Goal: Find contact information: Find contact information

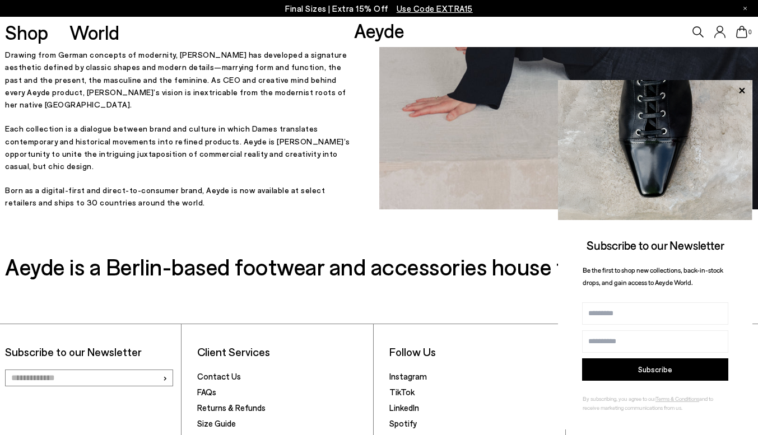
scroll to position [332, 0]
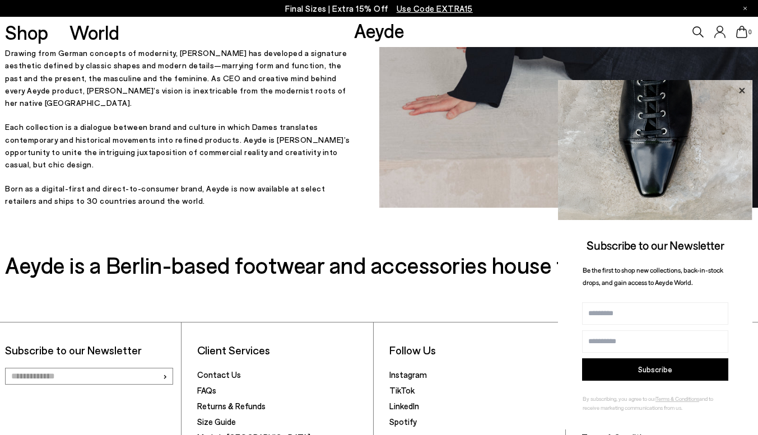
click at [740, 90] on icon at bounding box center [742, 90] width 15 height 15
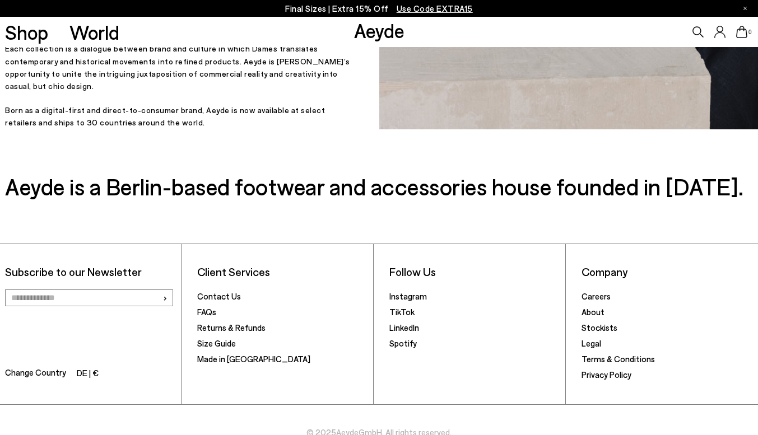
scroll to position [440, 0]
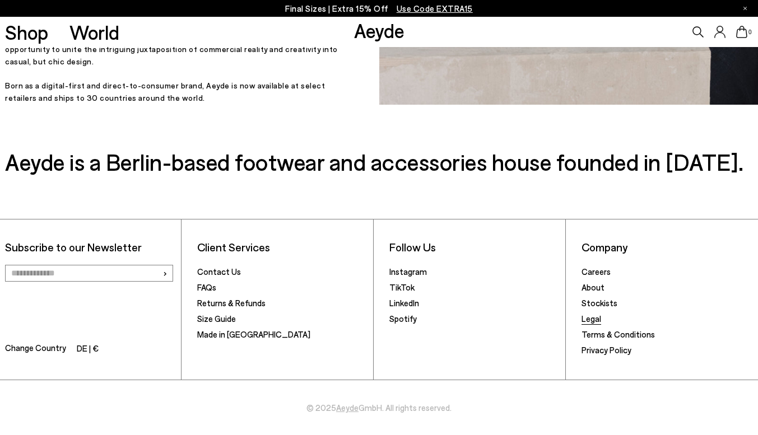
click at [587, 323] on link "Legal" at bounding box center [592, 319] width 20 height 10
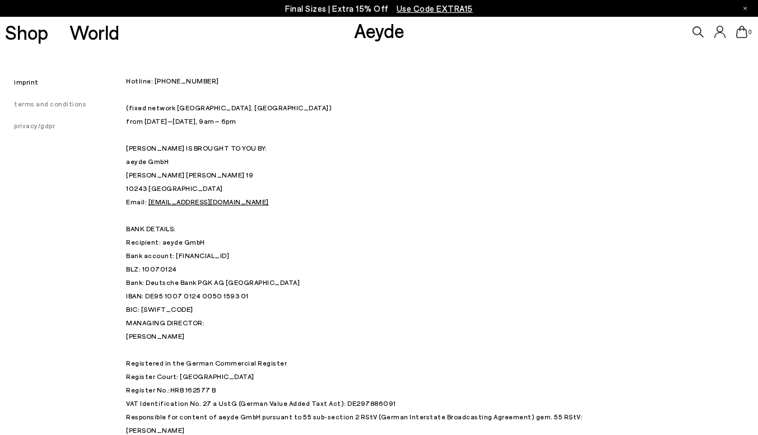
click at [162, 174] on p "Hotline: [PHONE_NUMBER] (fixed network [GEOGRAPHIC_DATA], [GEOGRAPHIC_DATA]) fr…" at bounding box center [379, 195] width 506 height 242
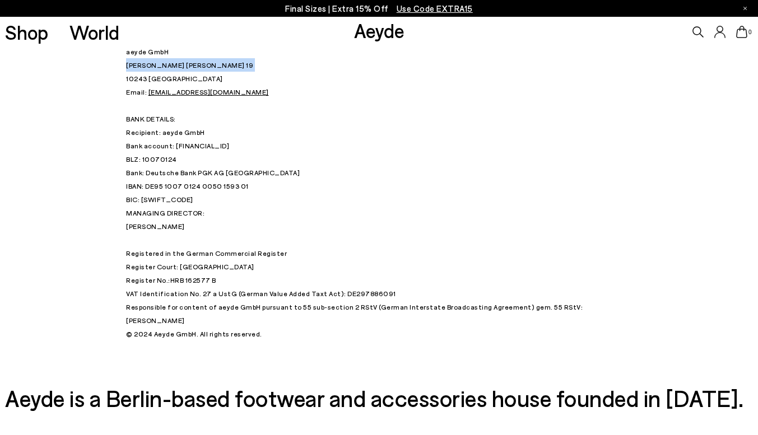
scroll to position [115, 0]
